Goal: Transaction & Acquisition: Obtain resource

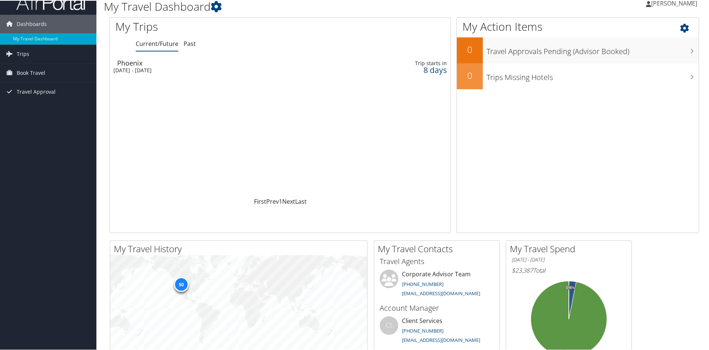
scroll to position [74, 0]
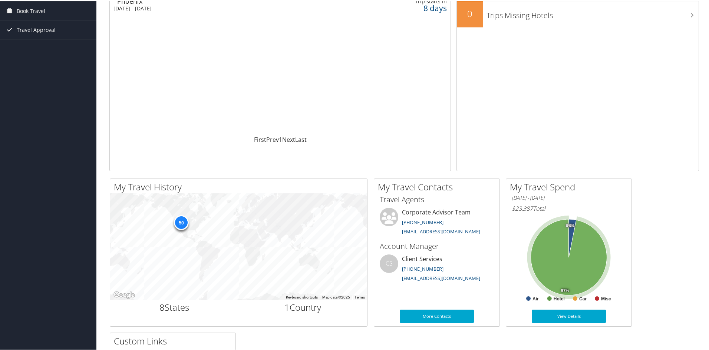
click at [545, 251] on icon at bounding box center [569, 257] width 76 height 76
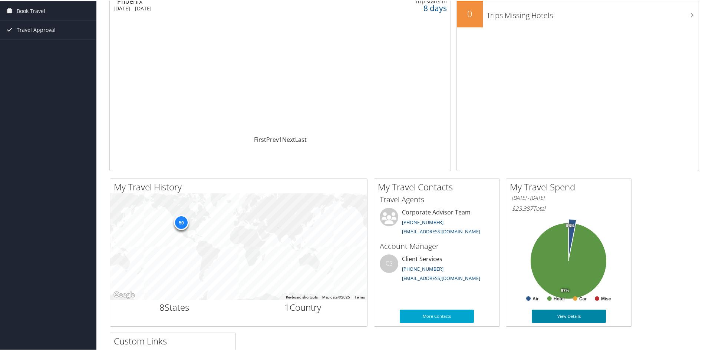
click at [551, 317] on link "View Details" at bounding box center [568, 315] width 74 height 13
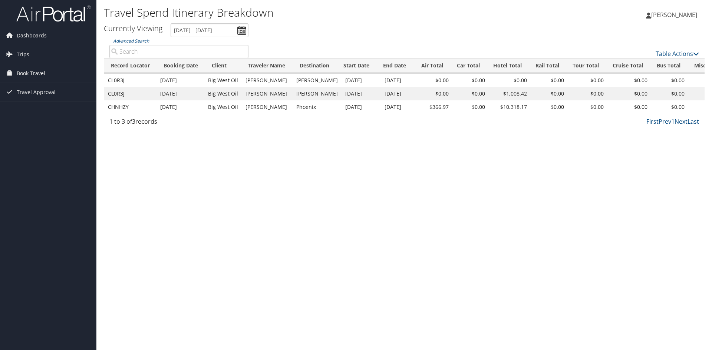
drag, startPoint x: 98, startPoint y: 46, endPoint x: 98, endPoint y: 97, distance: 50.4
click at [98, 97] on div "Travel Spend Itinerary Breakdown [PERSON_NAME] [PERSON_NAME] My Settings Travel…" at bounding box center [403, 175] width 615 height 350
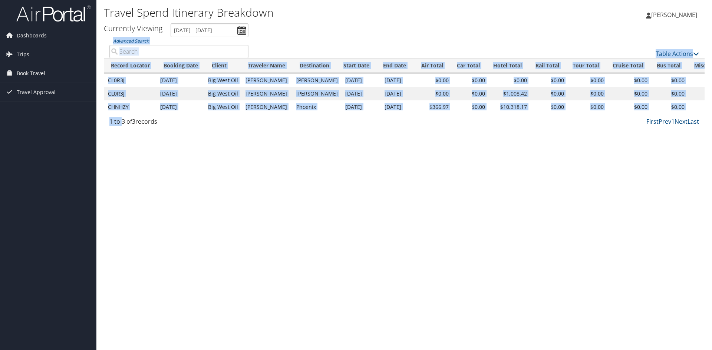
drag, startPoint x: 104, startPoint y: 42, endPoint x: 121, endPoint y: 119, distance: 79.8
click at [121, 119] on div "Advanced Search Table Actions Loading... Record Locator Booking Date Client Tra…" at bounding box center [404, 83] width 600 height 93
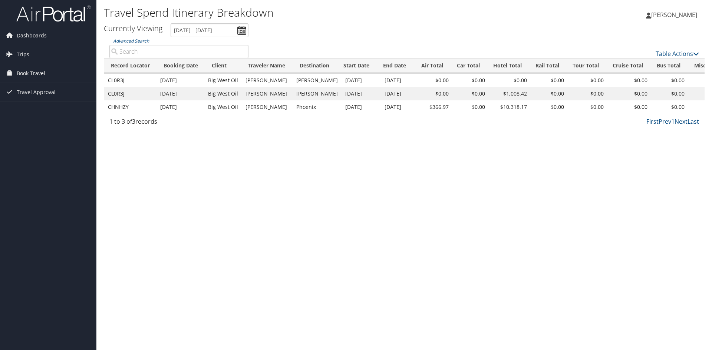
drag, startPoint x: 565, startPoint y: 32, endPoint x: 558, endPoint y: 233, distance: 202.1
click at [558, 233] on div "Travel Spend Itinerary Breakdown [PERSON_NAME] [PERSON_NAME] My Settings Travel…" at bounding box center [403, 175] width 615 height 350
click at [696, 56] on icon at bounding box center [696, 54] width 6 height 6
click at [596, 213] on div at bounding box center [356, 175] width 712 height 350
click at [696, 53] on icon at bounding box center [696, 54] width 6 height 6
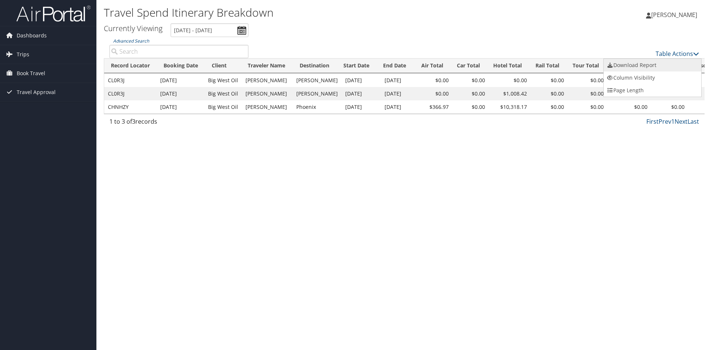
click at [618, 67] on link "Download Report" at bounding box center [651, 65] width 97 height 13
